Goal: Check status: Check status

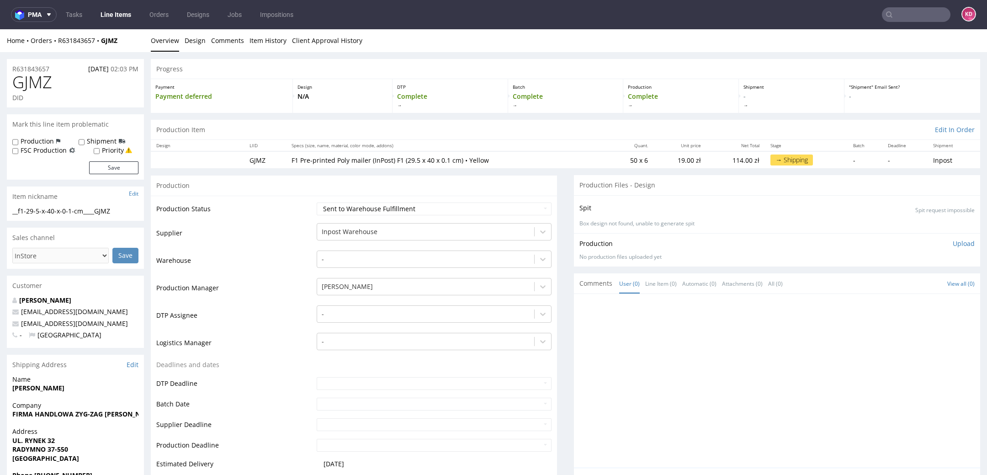
click at [886, 12] on input "text" at bounding box center [916, 14] width 69 height 15
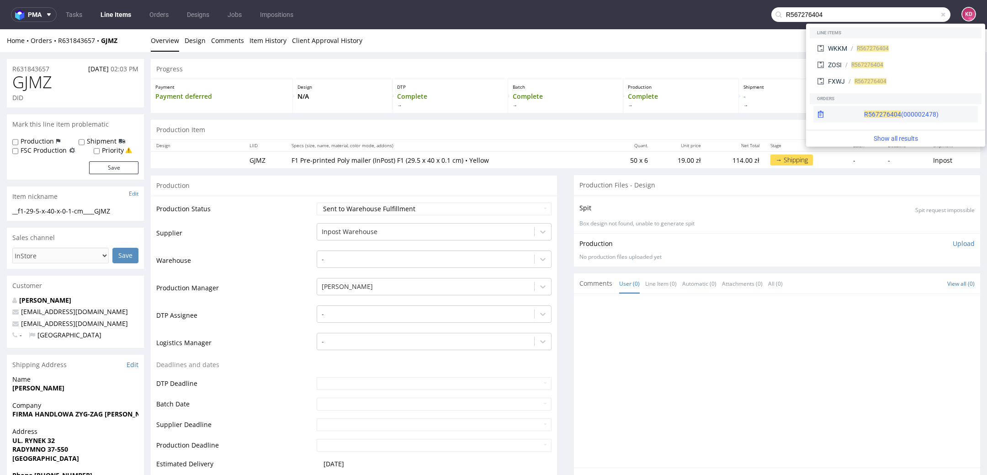
type input "R567276404"
click at [870, 121] on div "R567276404 (000002478)" at bounding box center [896, 114] width 165 height 16
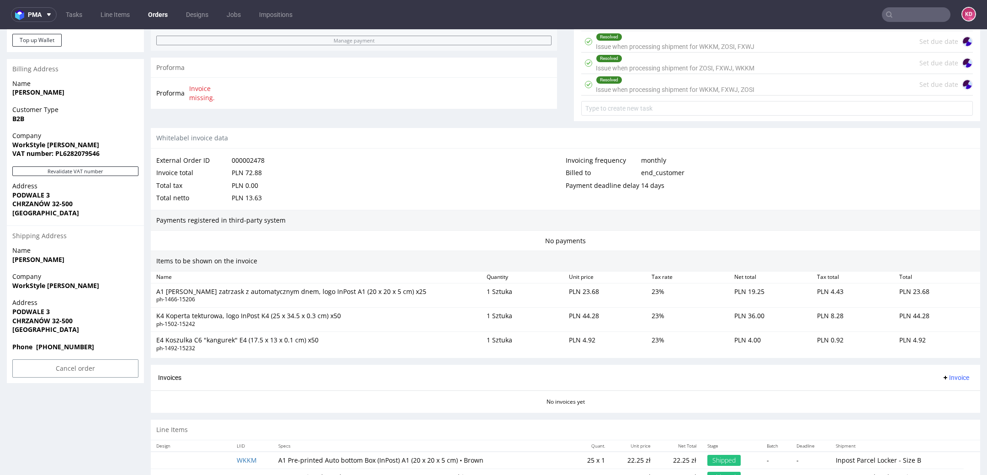
scroll to position [370, 0]
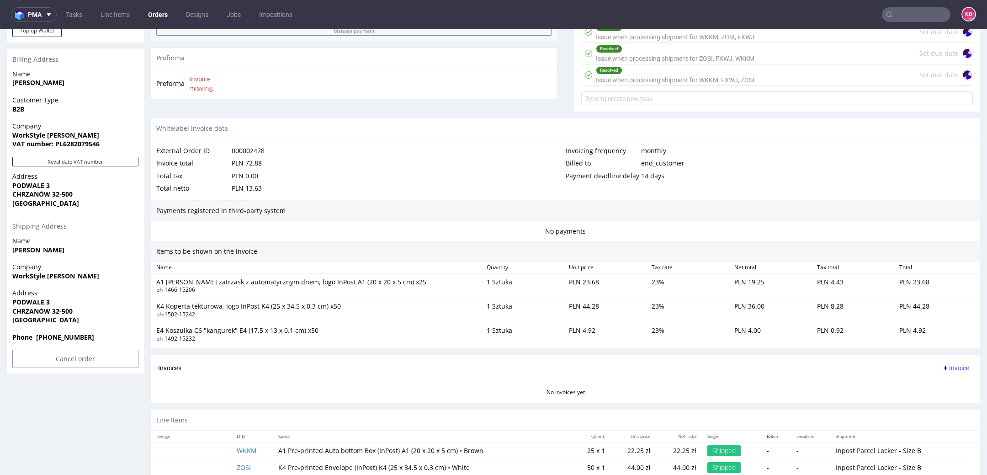
click at [899, 12] on input "text" at bounding box center [916, 14] width 69 height 15
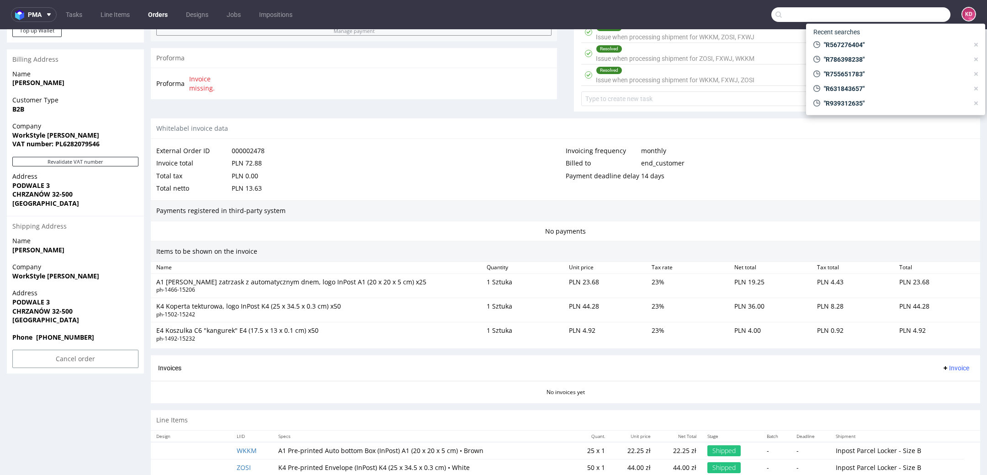
paste input "kontakt@masterlogis.p"
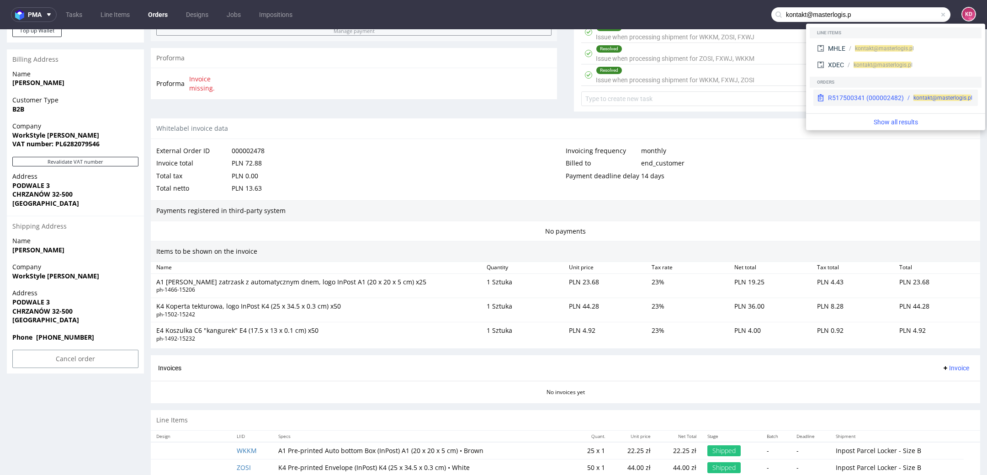
type input "kontakt@masterlogis.p"
click at [890, 95] on div "R517500341 (000002482)" at bounding box center [866, 97] width 76 height 9
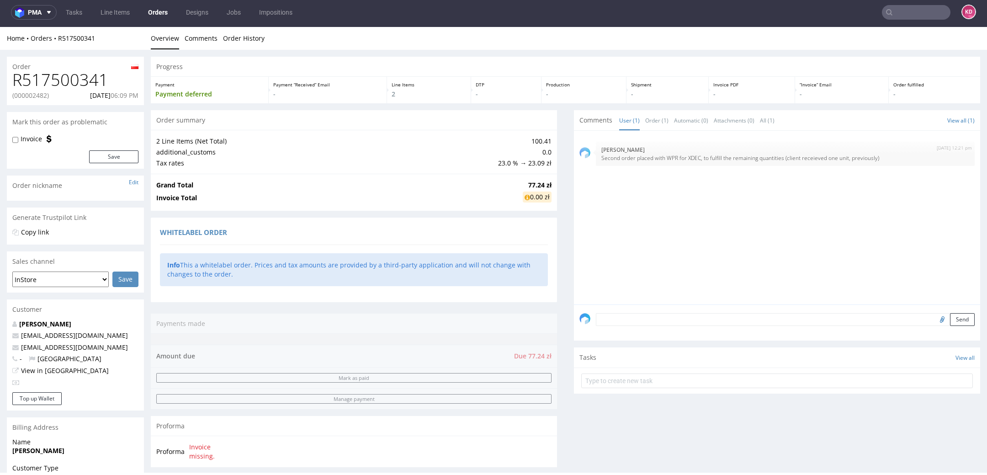
scroll to position [382, 0]
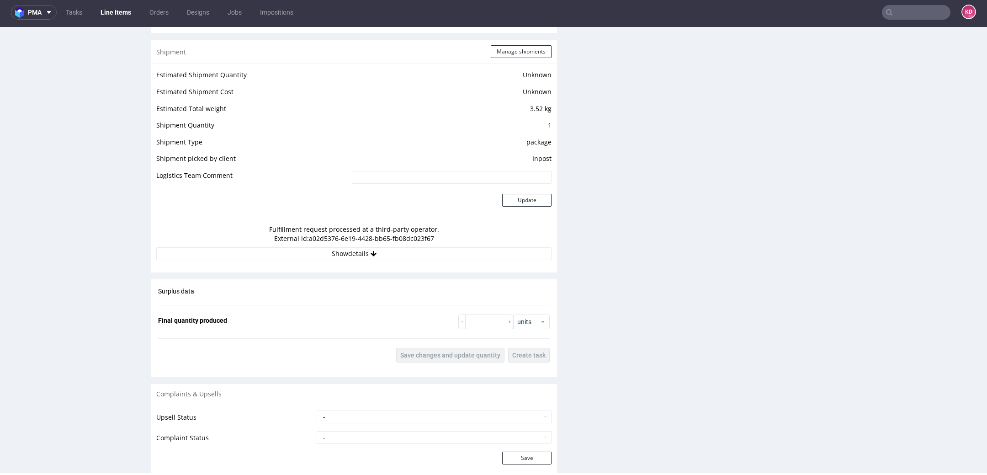
scroll to position [786, 0]
click at [387, 253] on button "Show details" at bounding box center [353, 254] width 395 height 13
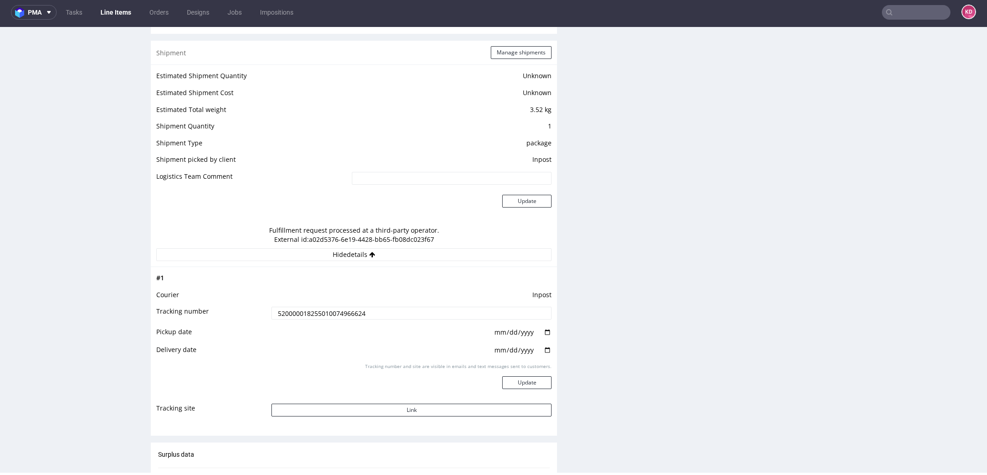
drag, startPoint x: 382, startPoint y: 306, endPoint x: 393, endPoint y: 311, distance: 11.7
click at [393, 311] on input "520000018255010074966624" at bounding box center [412, 313] width 280 height 13
